Goal: Check status

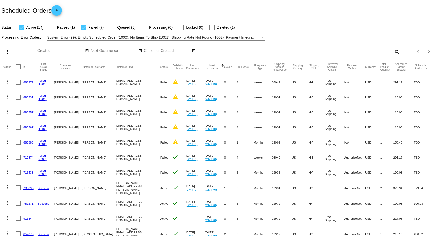
click at [83, 29] on div at bounding box center [83, 27] width 5 height 5
click at [83, 30] on input "Failed (7)" at bounding box center [83, 30] width 0 height 0
checkbox input "false"
